Goal: Task Accomplishment & Management: Manage account settings

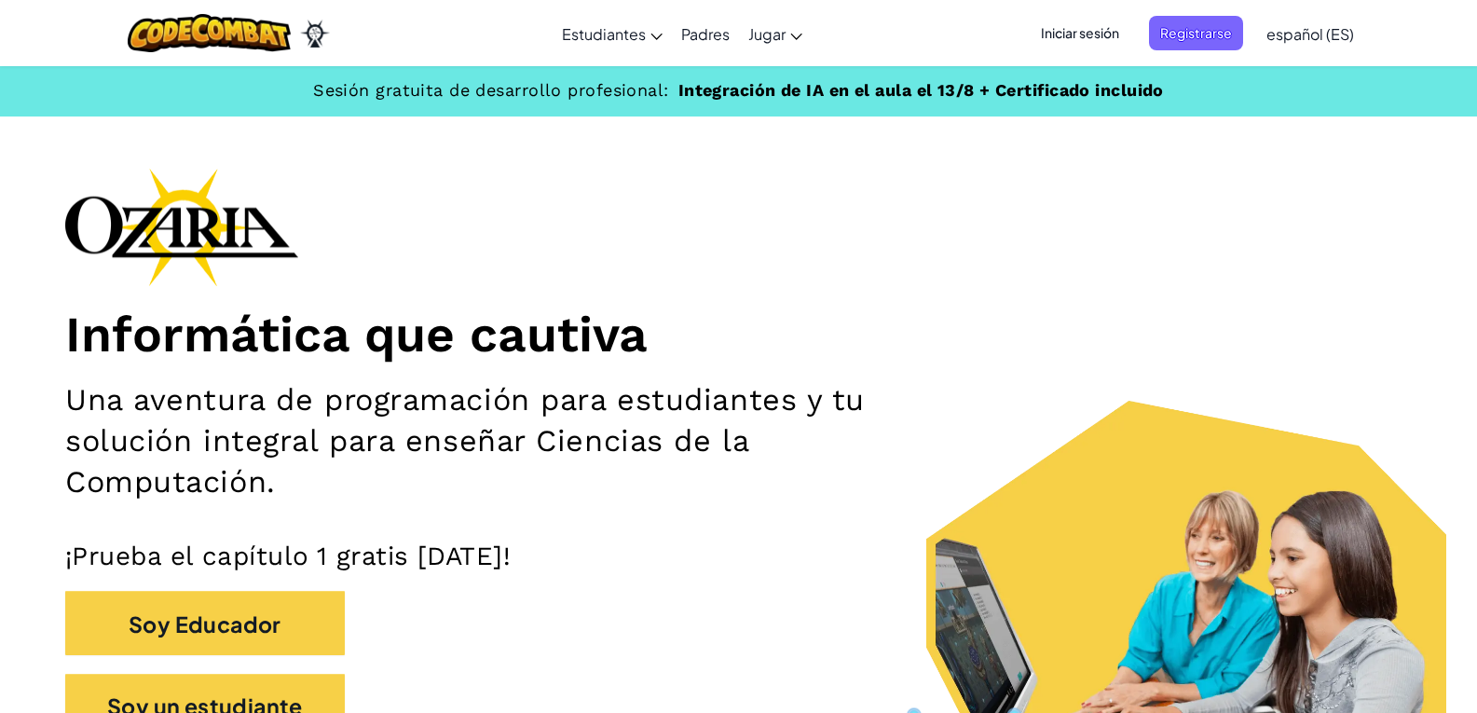
click at [1115, 30] on font "Iniciar sesión" at bounding box center [1080, 32] width 78 height 17
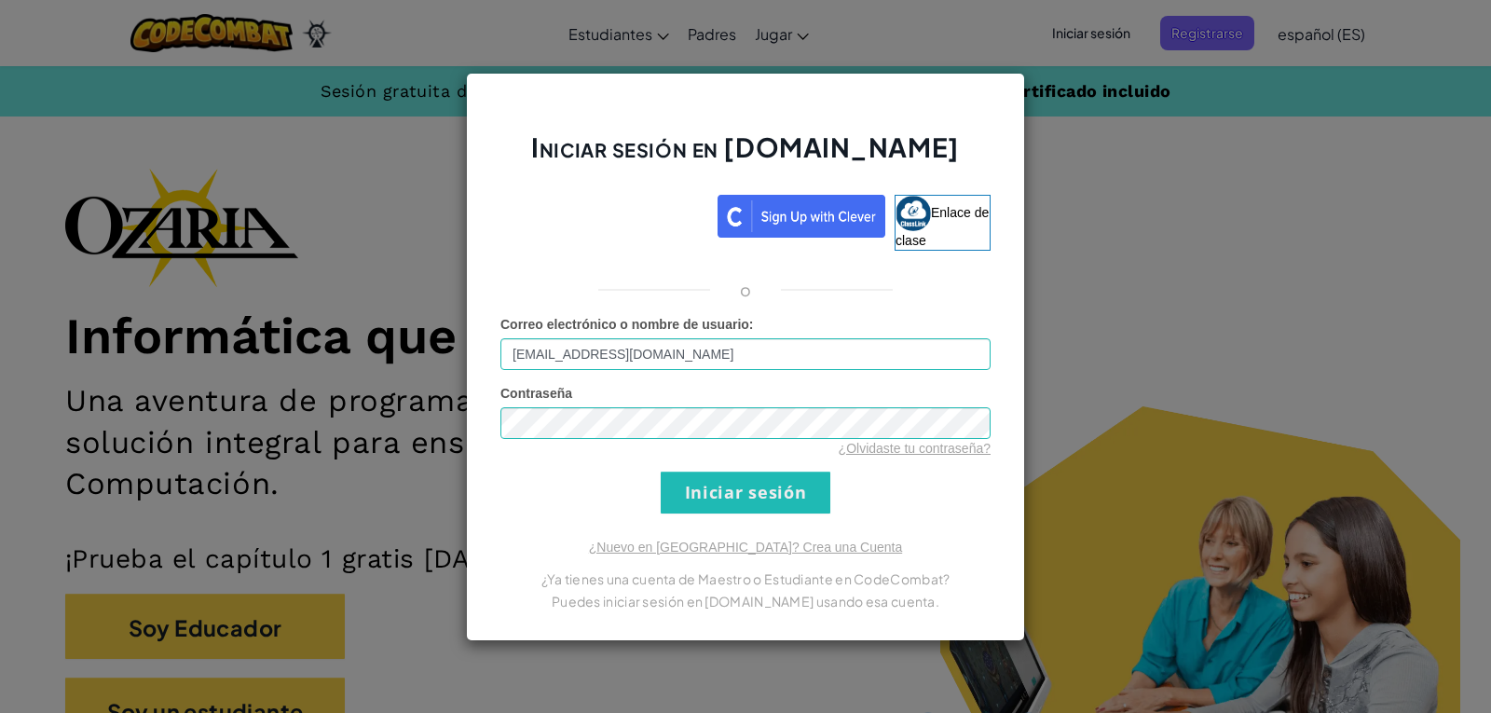
click at [695, 356] on input "[EMAIL_ADDRESS][DOMAIN_NAME]" at bounding box center [746, 354] width 490 height 32
click at [690, 351] on input "[EMAIL_ADDRESS][DOMAIN_NAME]" at bounding box center [746, 354] width 490 height 32
type input "A"
click at [931, 482] on font "Iniciar sesión" at bounding box center [746, 493] width 490 height 42
click at [793, 493] on input "Iniciar sesión" at bounding box center [746, 493] width 170 height 42
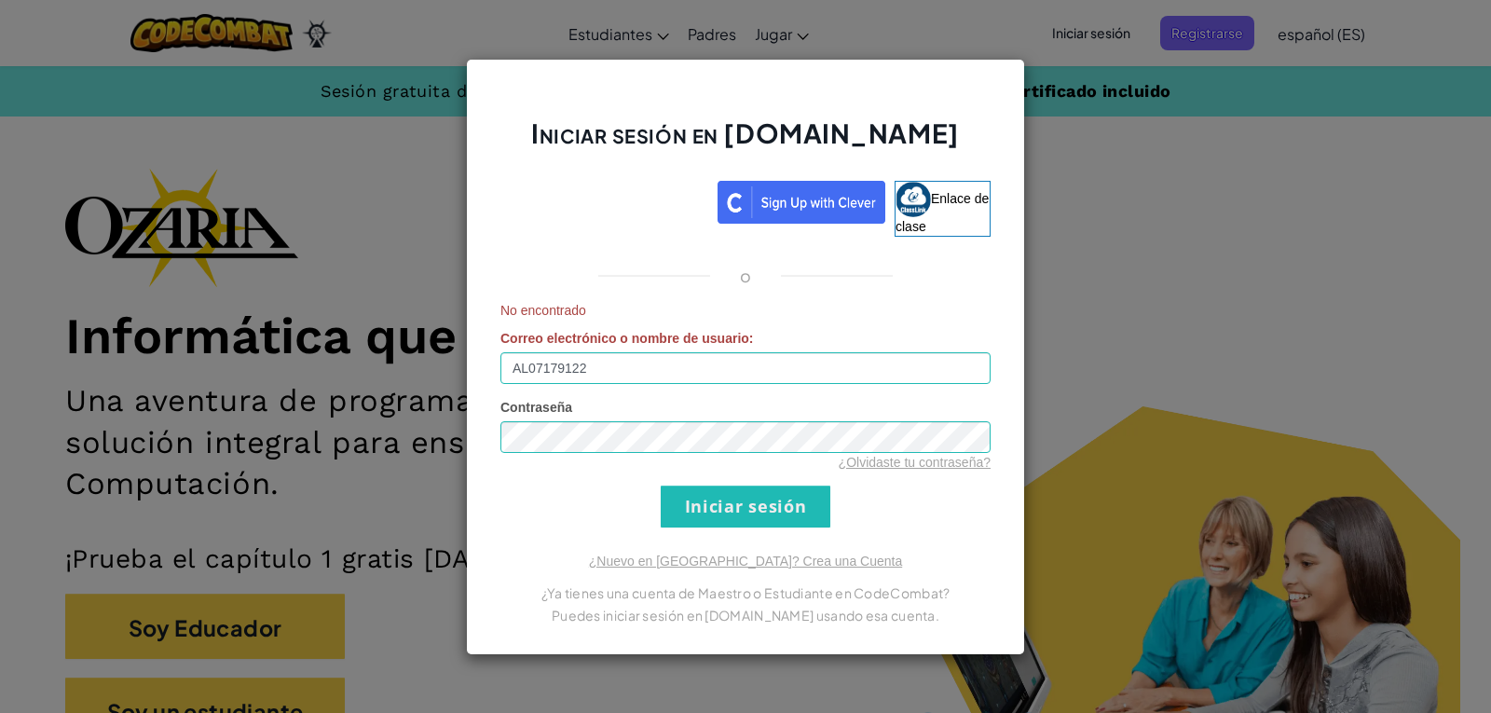
click at [965, 525] on font "Iniciar sesión" at bounding box center [746, 507] width 490 height 42
click at [628, 380] on input "AL07179122" at bounding box center [746, 368] width 490 height 32
click at [661, 486] on input "Iniciar sesión" at bounding box center [746, 507] width 170 height 42
type input "[EMAIL_ADDRESS][DOMAIN_NAME]"
click at [661, 486] on input "Iniciar sesión" at bounding box center [746, 507] width 170 height 42
